Goal: Task Accomplishment & Management: Use online tool/utility

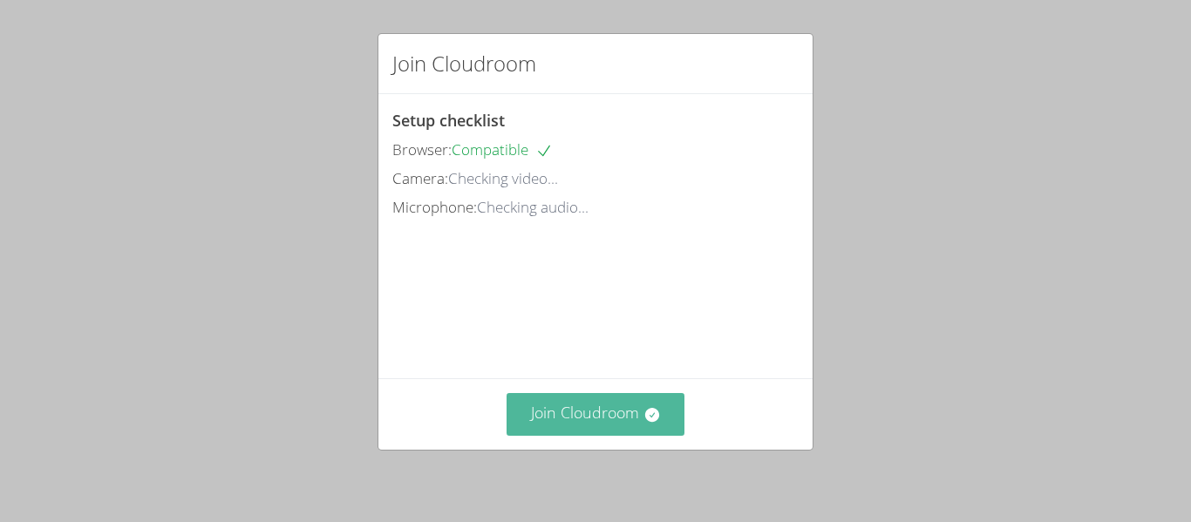
click at [661, 405] on button "Join Cloudroom" at bounding box center [595, 414] width 179 height 43
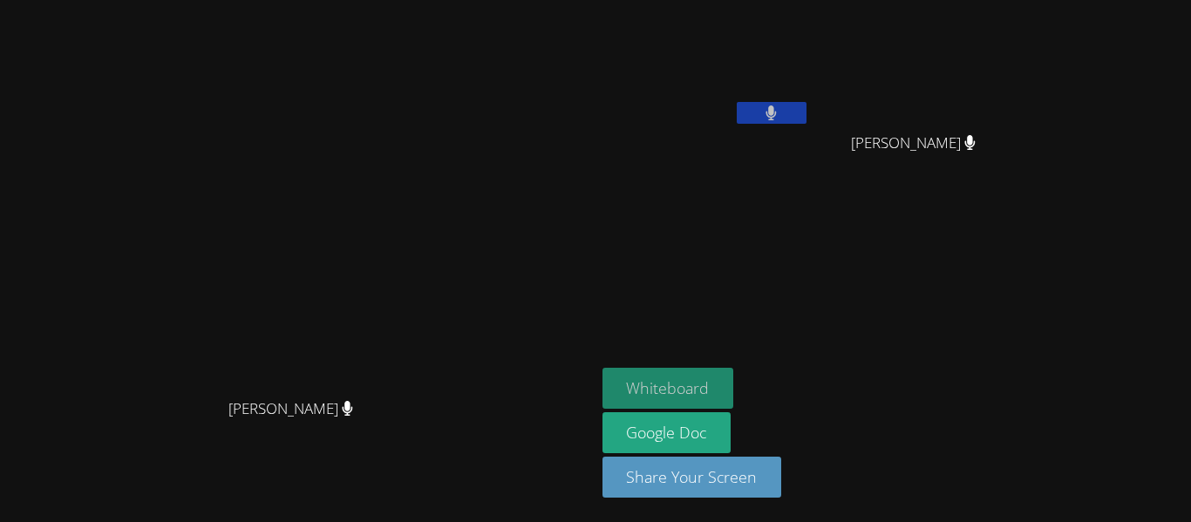
click at [734, 393] on button "Whiteboard" at bounding box center [668, 388] width 132 height 41
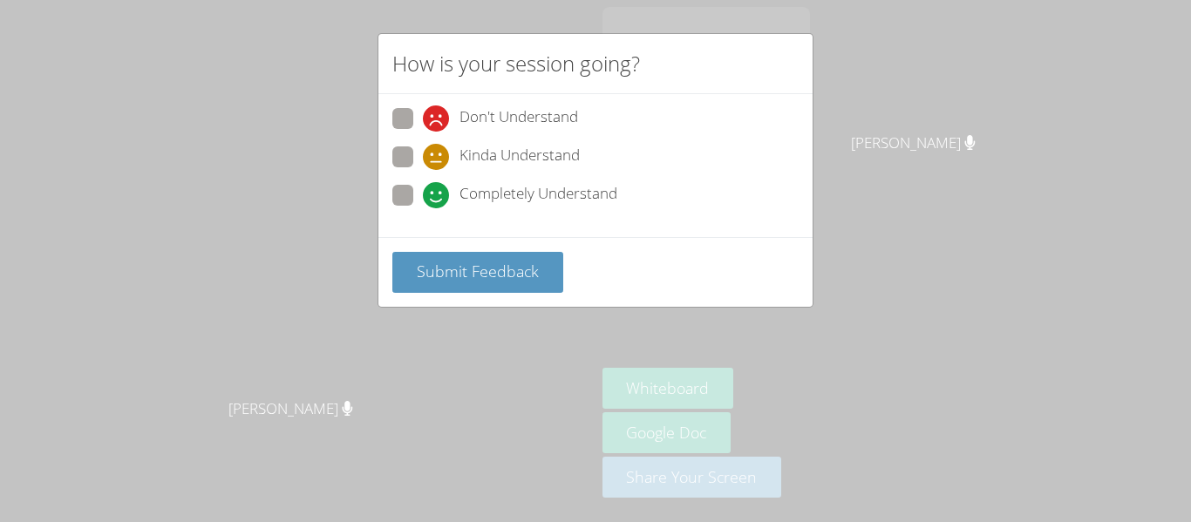
click at [414, 187] on label "Completely Understand" at bounding box center [504, 197] width 225 height 24
click at [423, 187] on input "Completely Understand" at bounding box center [430, 192] width 15 height 15
radio input "true"
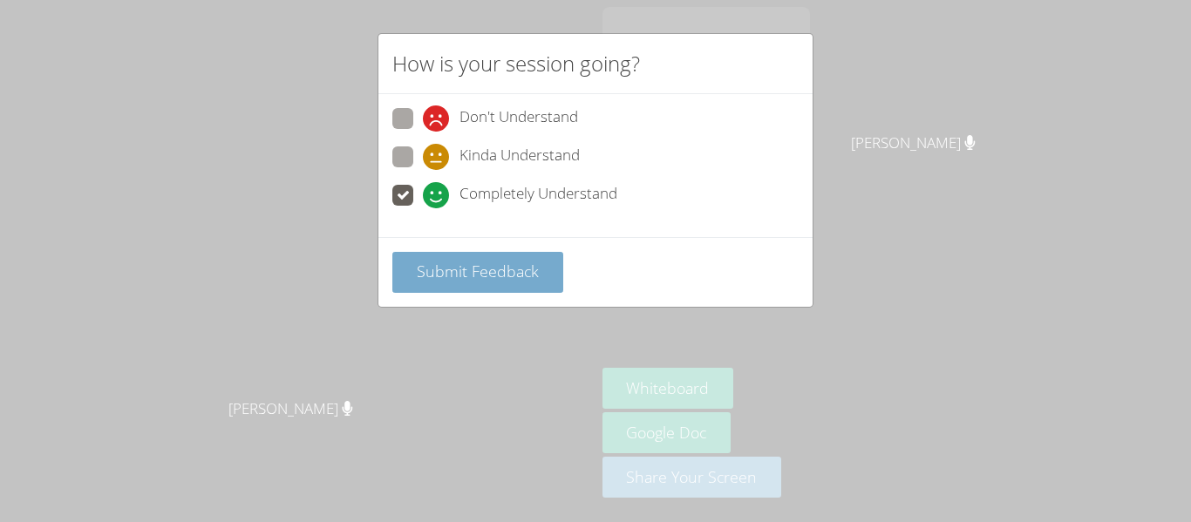
click at [406, 268] on button "Submit Feedback" at bounding box center [477, 272] width 171 height 41
